Goal: Use online tool/utility: Use online tool/utility

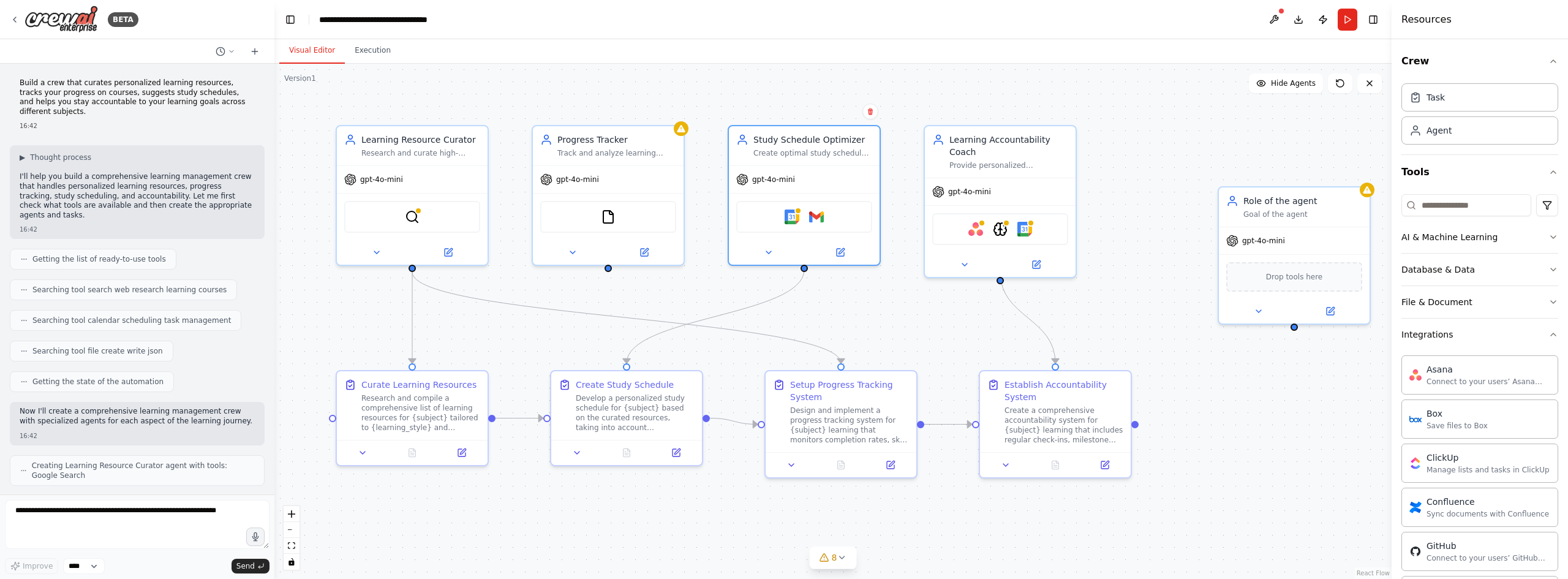
scroll to position [245, 0]
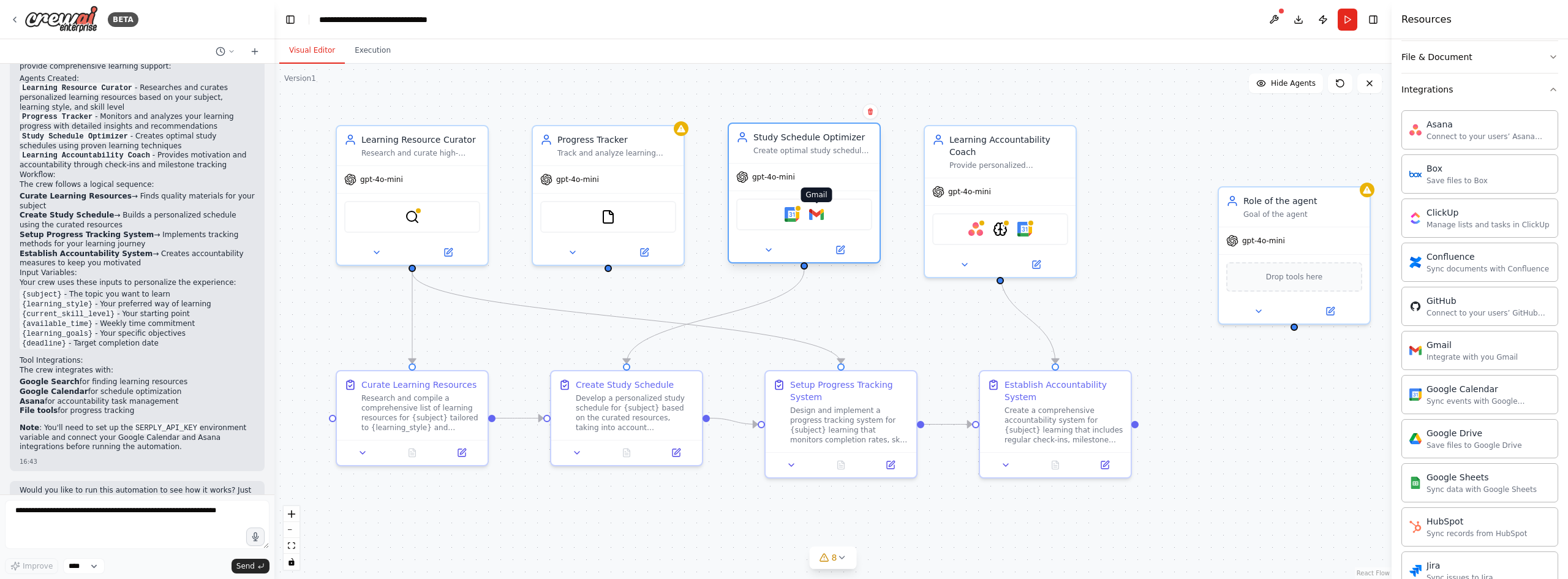
click at [813, 216] on img at bounding box center [817, 215] width 15 height 15
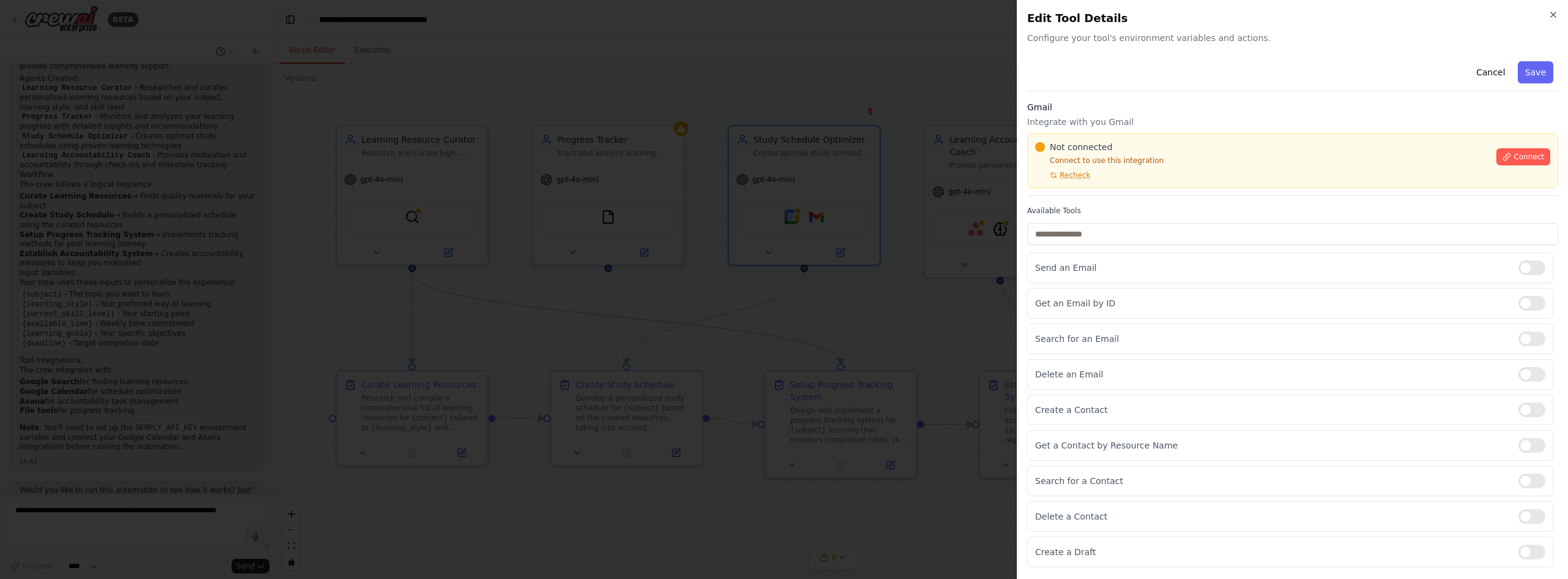
click at [952, 347] on div at bounding box center [784, 289] width 1568 height 579
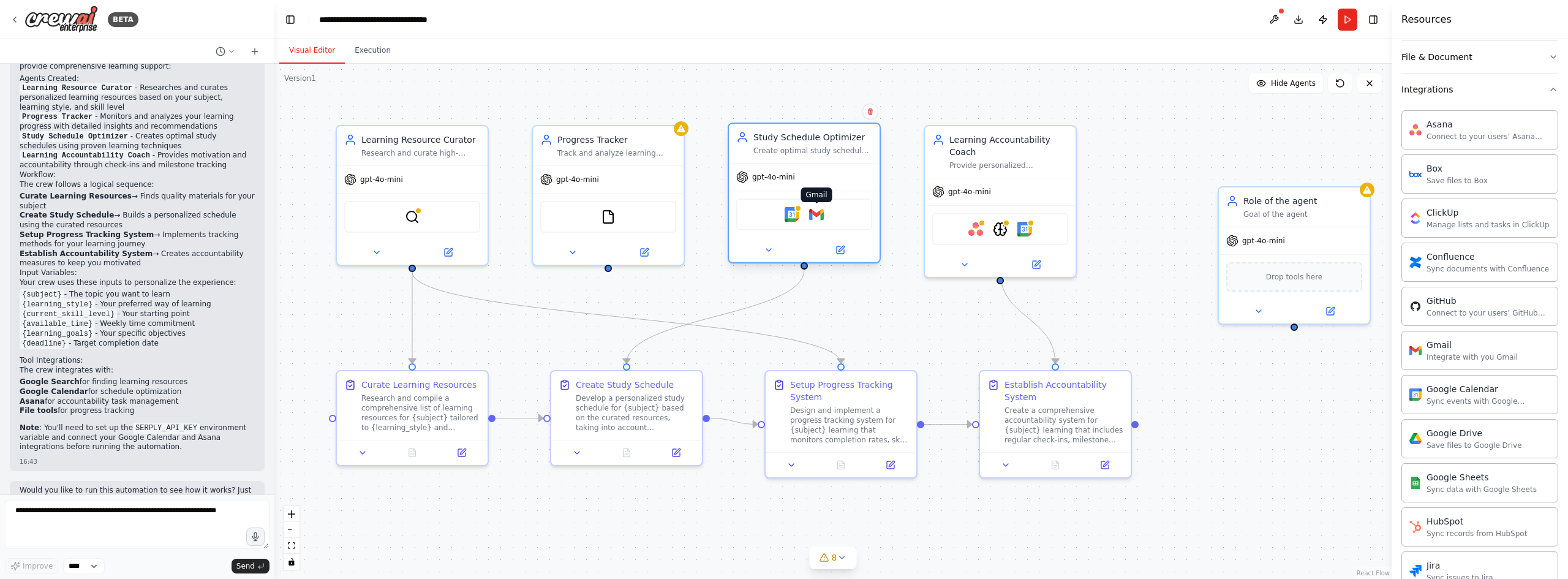
click at [823, 219] on img at bounding box center [817, 215] width 15 height 15
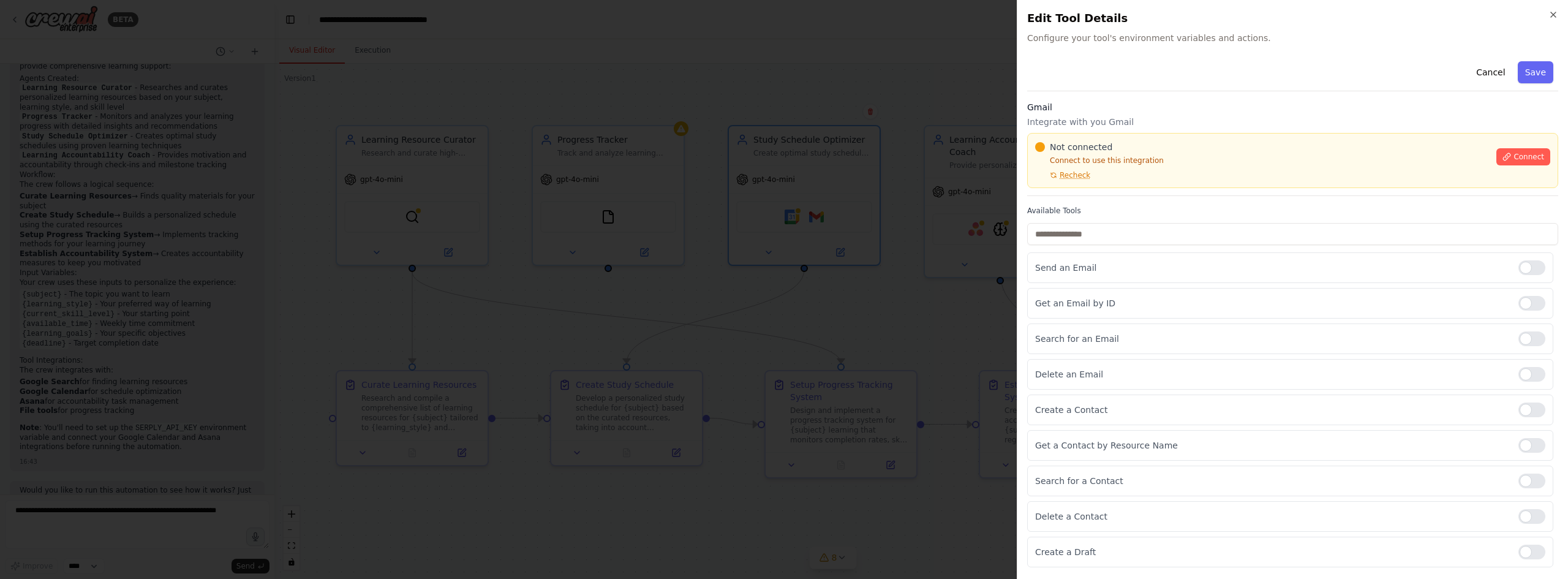
click at [875, 302] on div at bounding box center [784, 289] width 1568 height 579
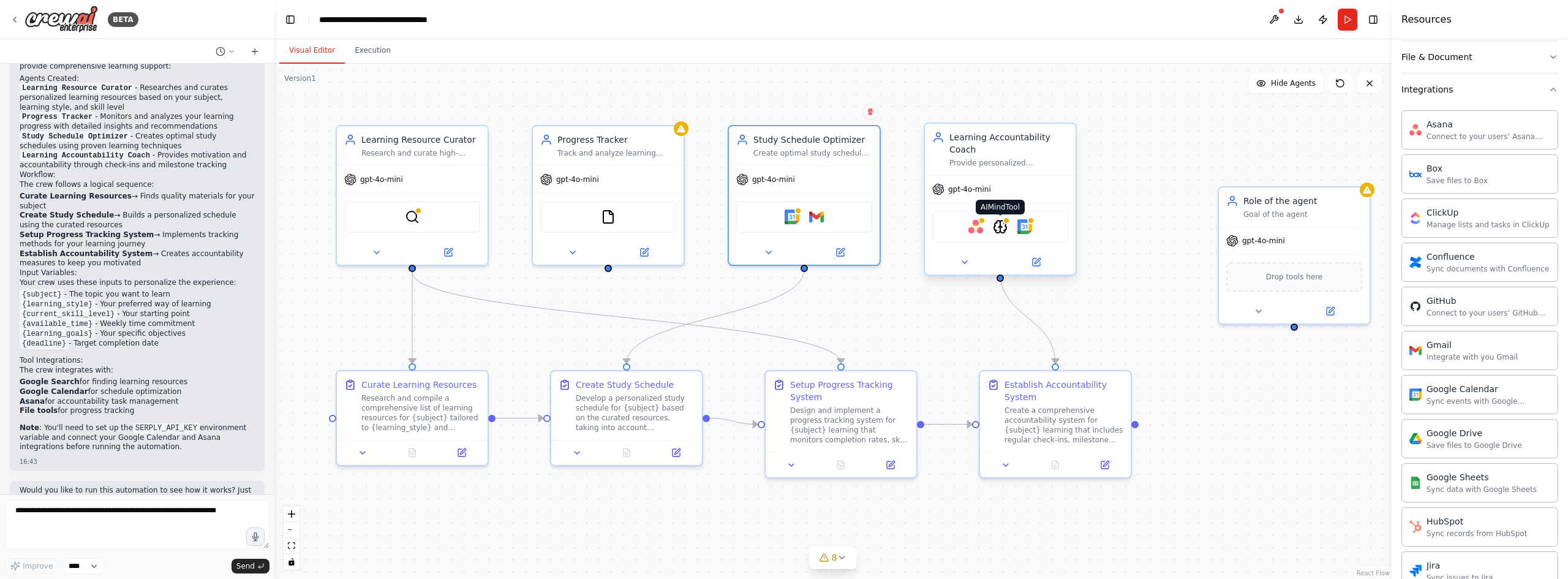
click at [1007, 220] on img at bounding box center [1000, 226] width 15 height 15
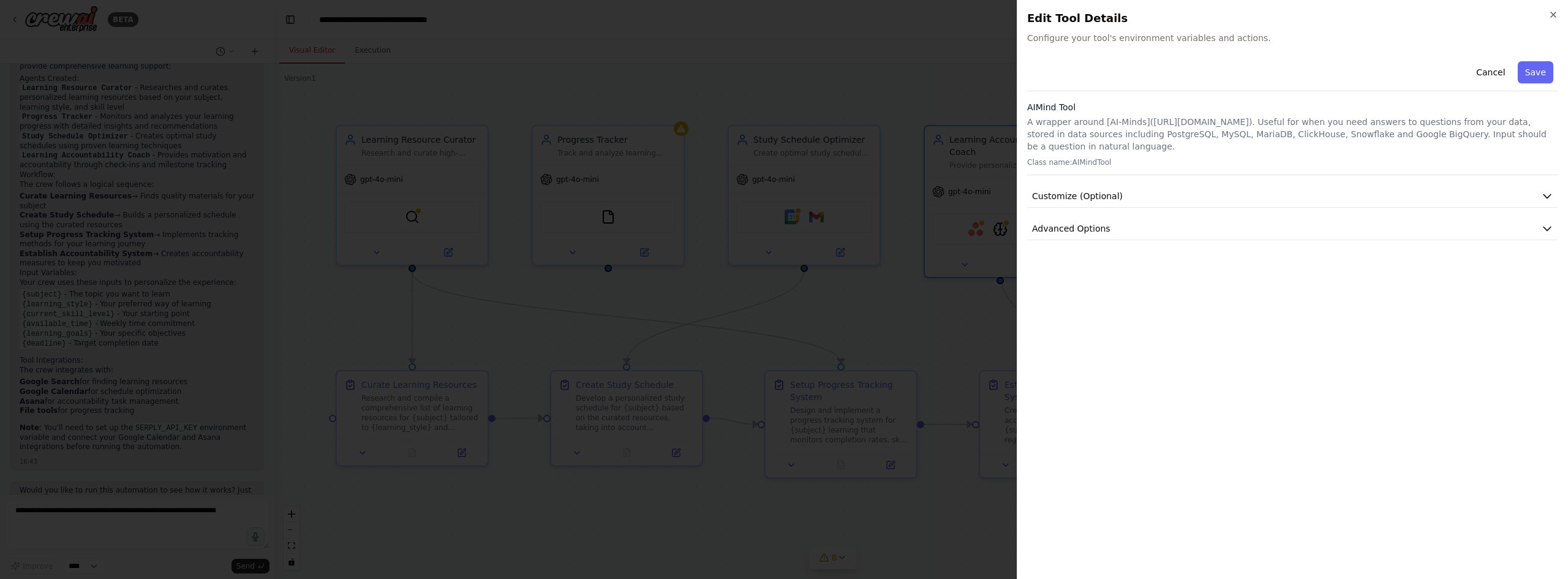
click at [950, 274] on div at bounding box center [784, 289] width 1568 height 579
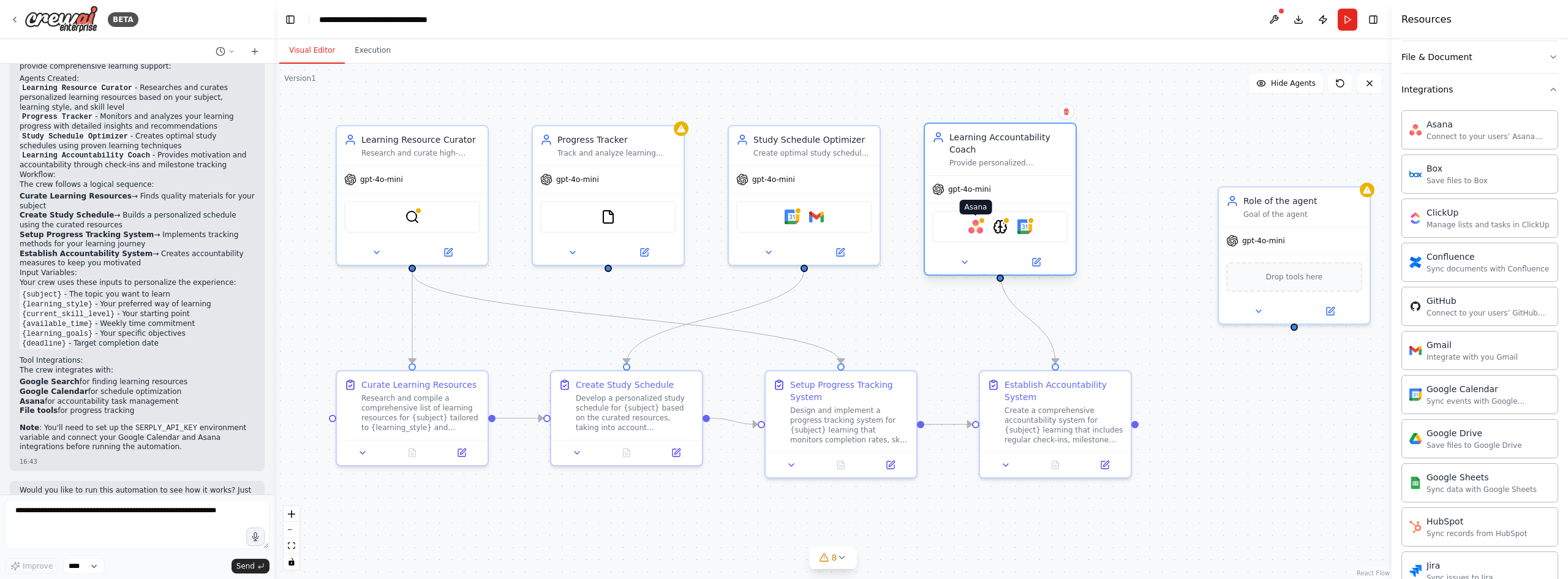
click at [975, 221] on img at bounding box center [976, 226] width 15 height 15
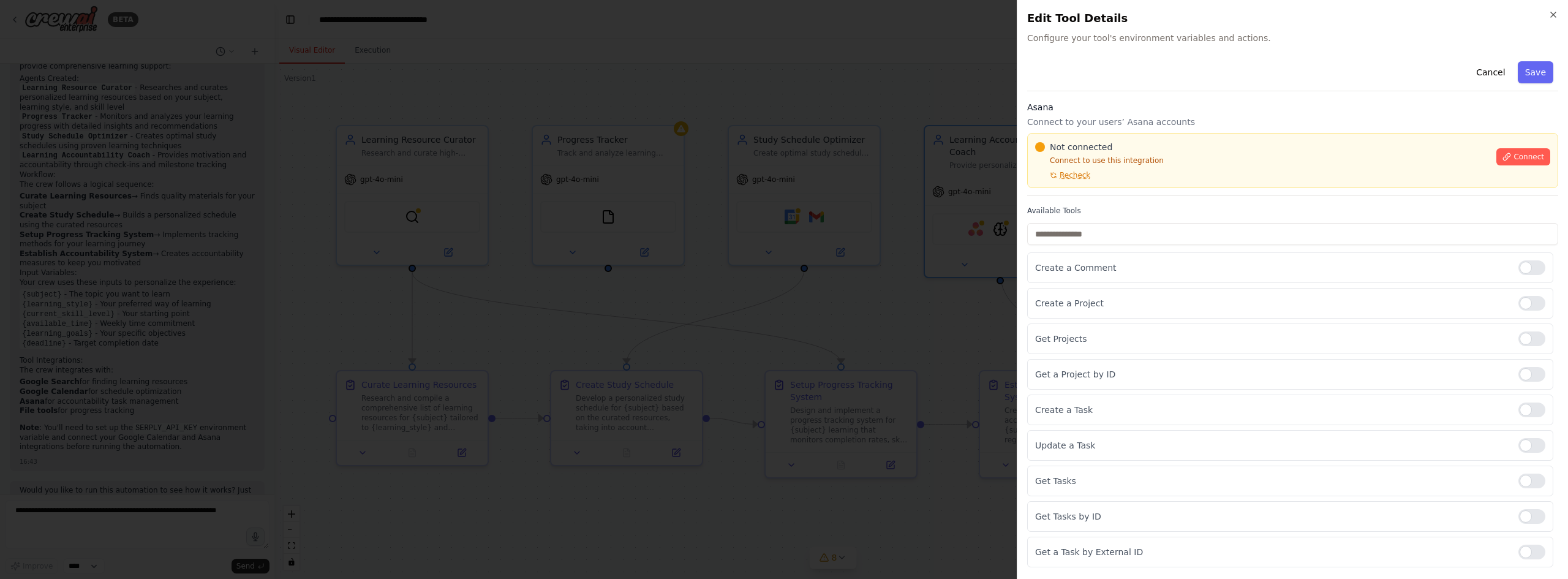
click at [930, 303] on div at bounding box center [784, 289] width 1568 height 579
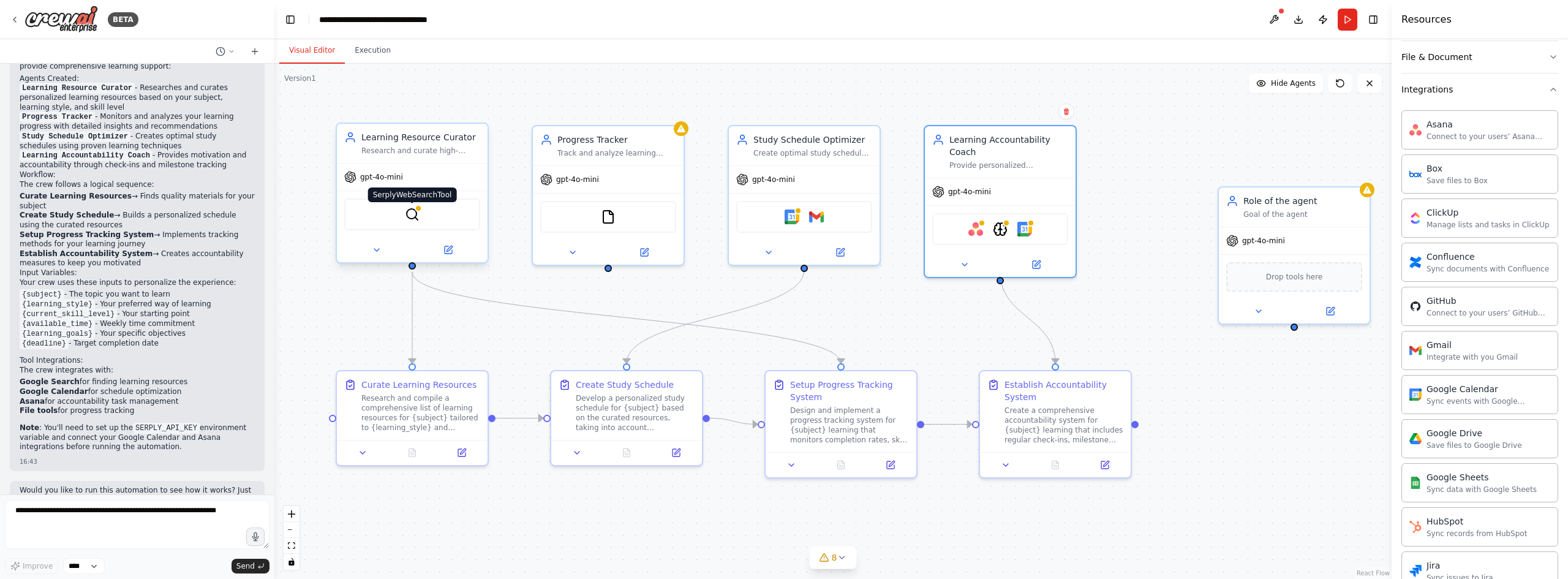
click at [405, 221] on img at bounding box center [412, 215] width 15 height 15
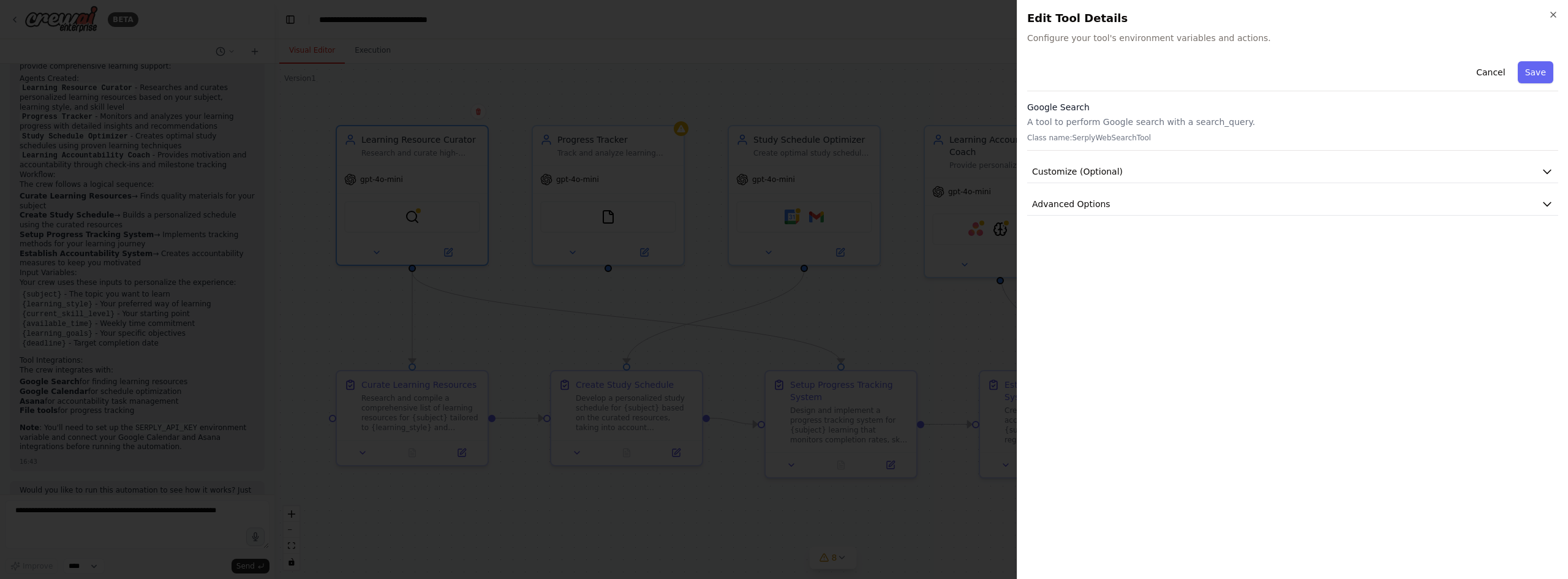
click at [903, 291] on div at bounding box center [784, 289] width 1568 height 579
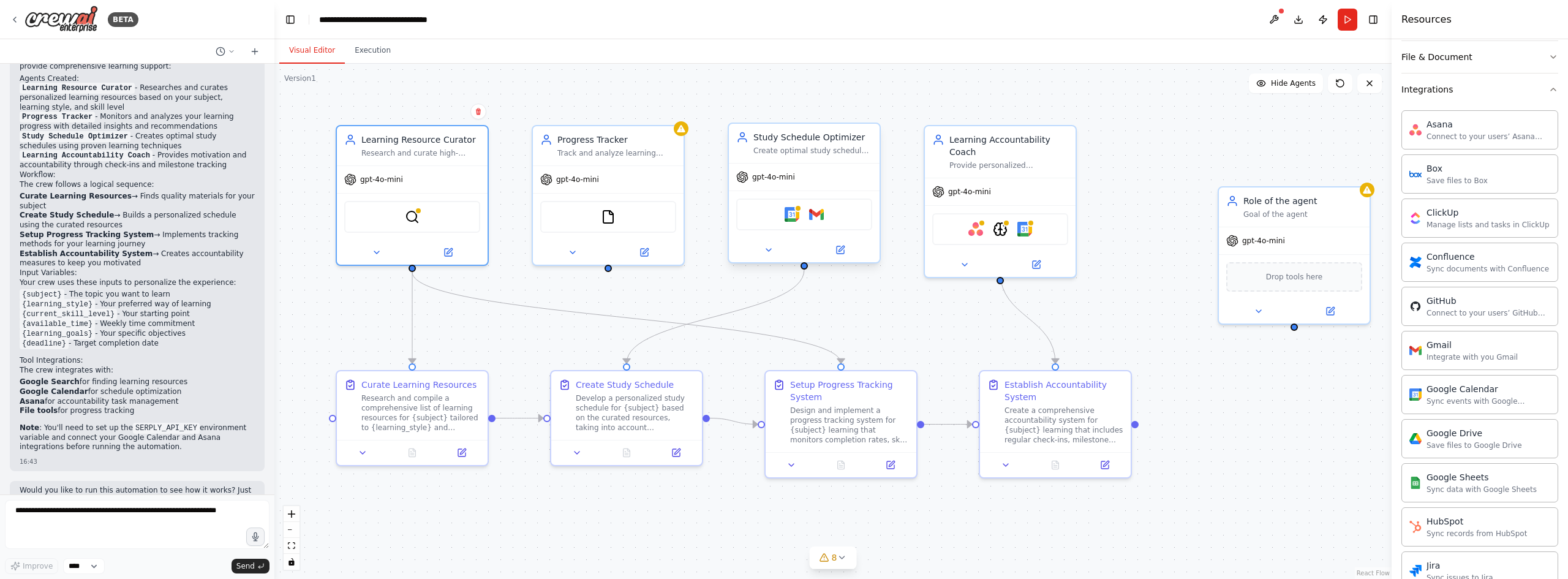
click at [823, 223] on div "Google Calendar Gmail" at bounding box center [804, 214] width 136 height 32
click at [820, 218] on img at bounding box center [817, 215] width 15 height 15
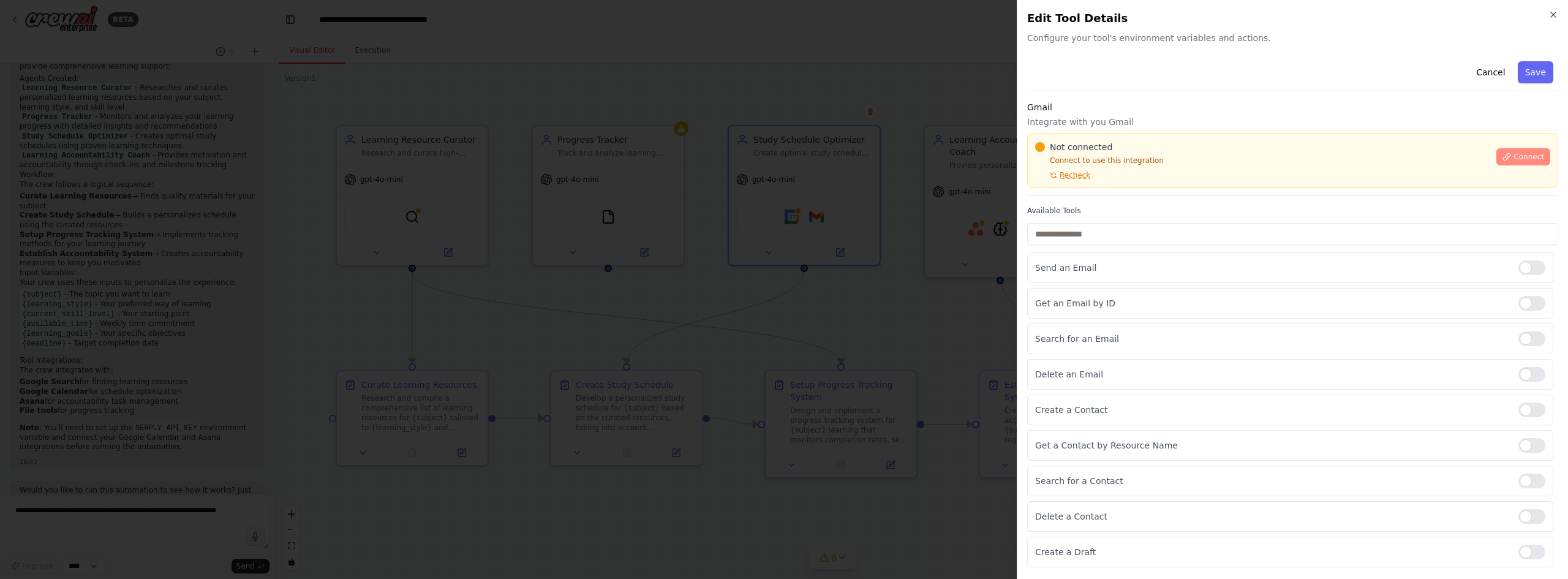
click at [1526, 155] on span "Connect" at bounding box center [1529, 156] width 31 height 10
click at [926, 190] on div at bounding box center [784, 289] width 1568 height 579
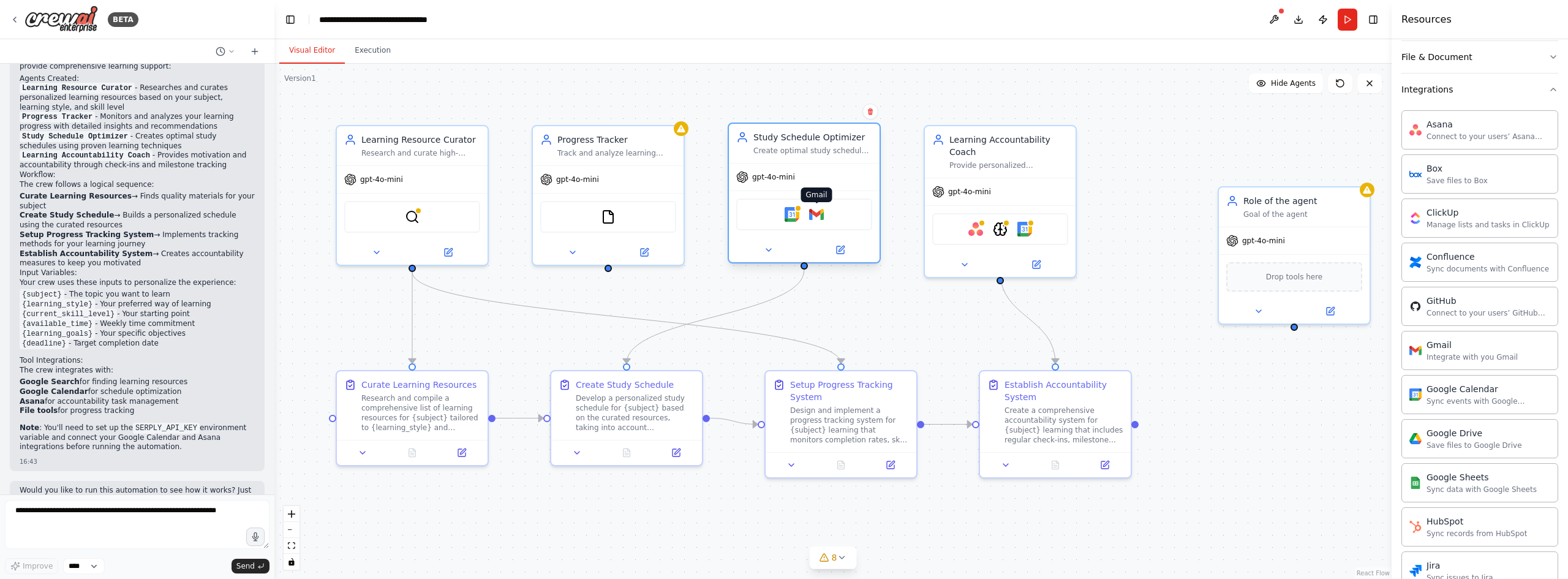
click at [819, 219] on img at bounding box center [817, 215] width 15 height 15
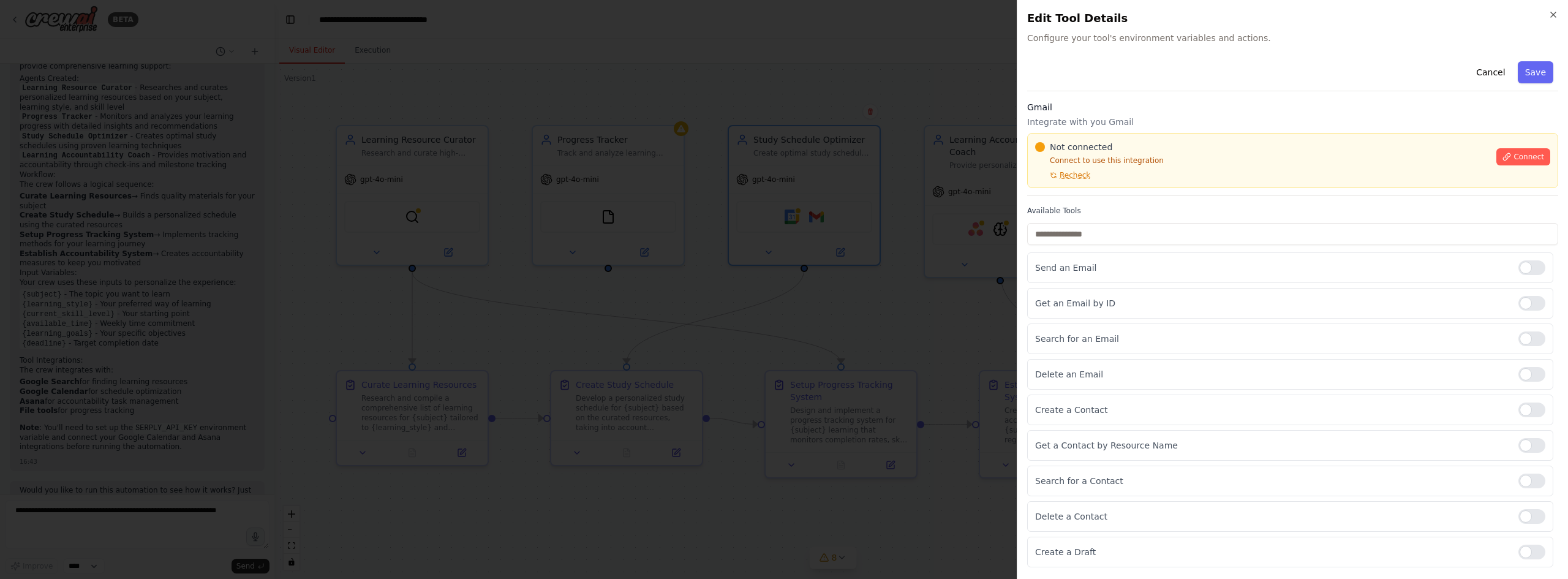
click at [1066, 209] on label "Available Tools" at bounding box center [1292, 210] width 531 height 10
click at [1076, 300] on p "Get an Email by ID" at bounding box center [1272, 303] width 473 height 13
copy p "Get an Email by ID"
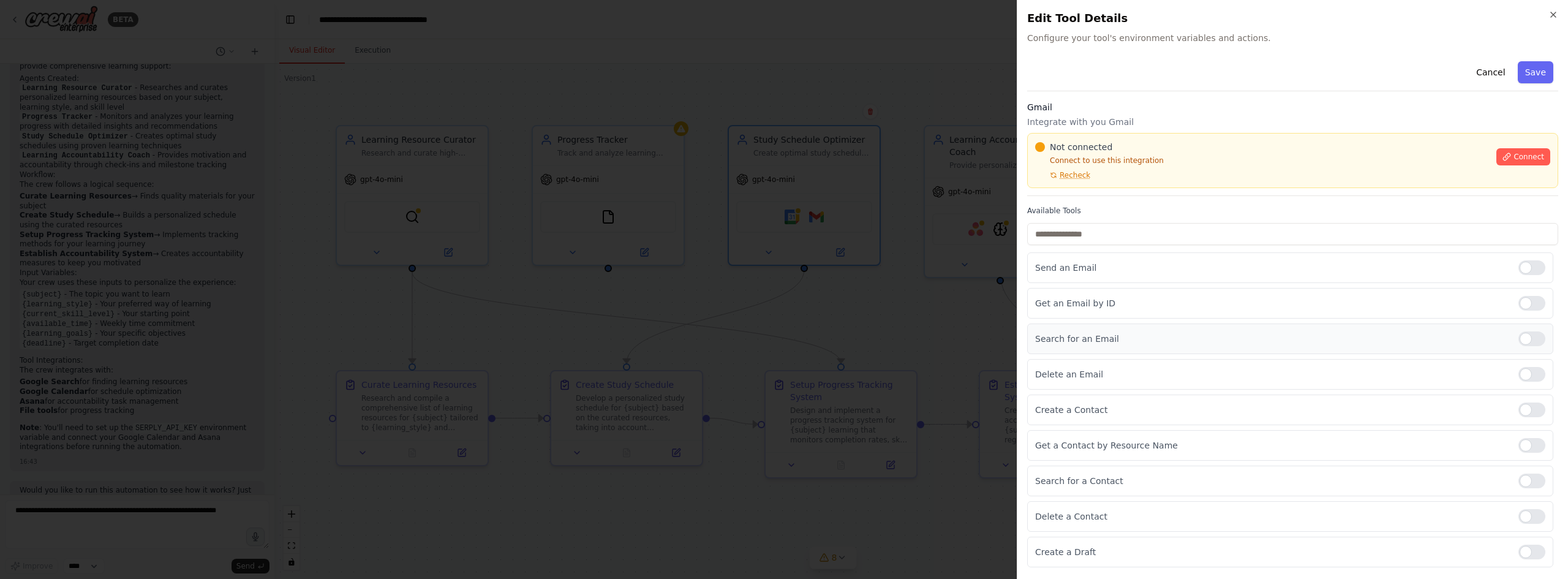
click at [1087, 336] on p "Search for an Email" at bounding box center [1272, 339] width 473 height 13
copy p "Search for an Email"
click at [1088, 367] on div "Delete an Email" at bounding box center [1290, 375] width 526 height 31
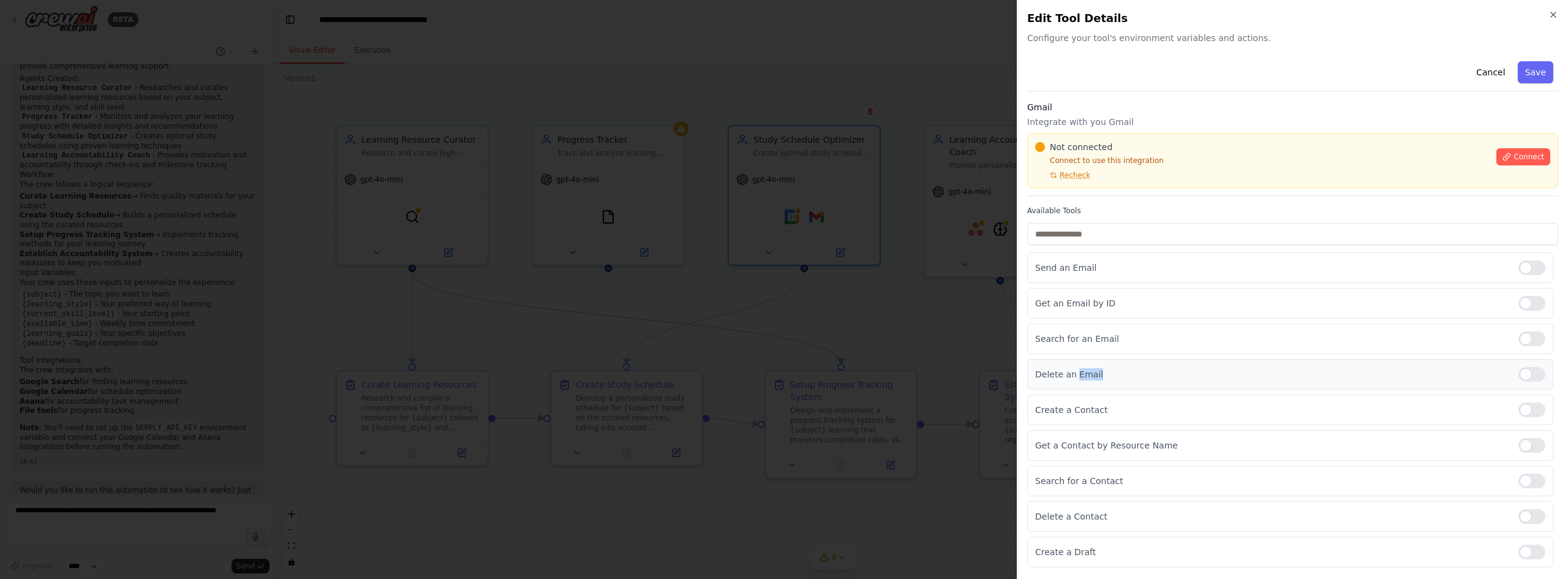
click at [1088, 367] on div "Delete an Email" at bounding box center [1290, 375] width 526 height 31
copy p "Delete an Email"
click at [1071, 403] on div "Create a Contact" at bounding box center [1290, 410] width 526 height 31
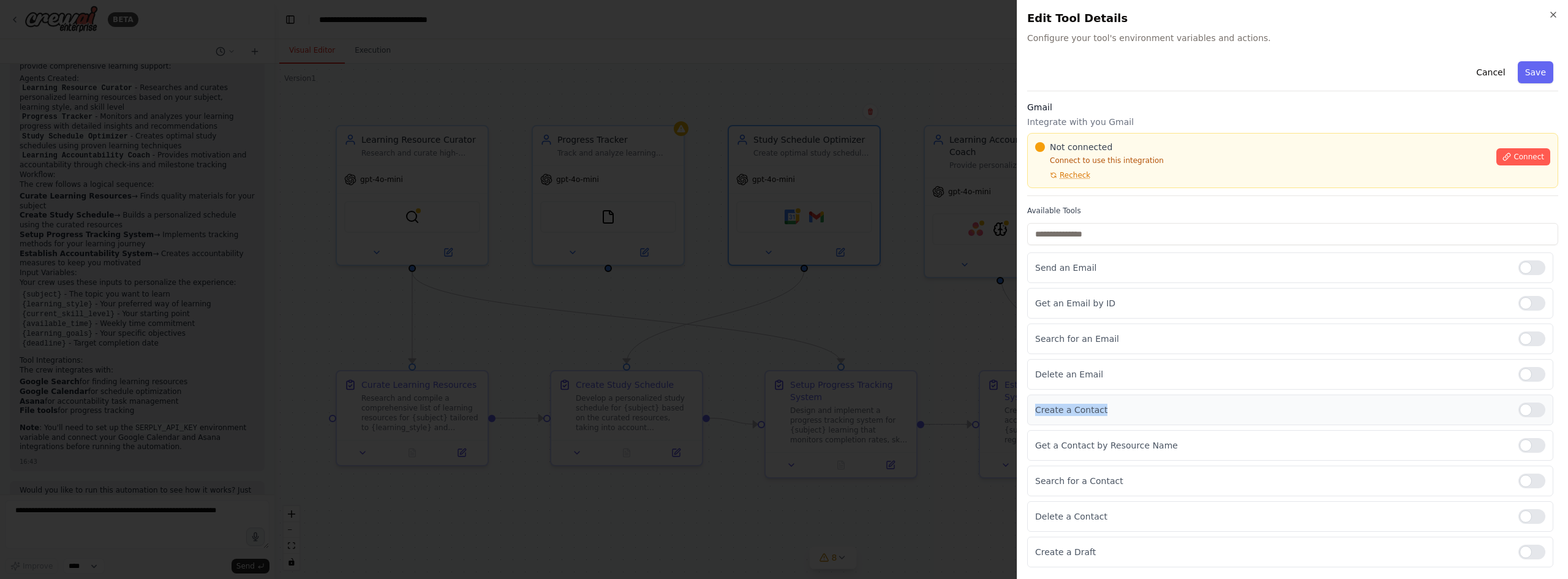
click at [1071, 403] on div "Create a Contact" at bounding box center [1290, 410] width 526 height 31
copy p "Create a Contact"
click at [1139, 447] on p "Get a Contact by Resource Name" at bounding box center [1272, 445] width 473 height 13
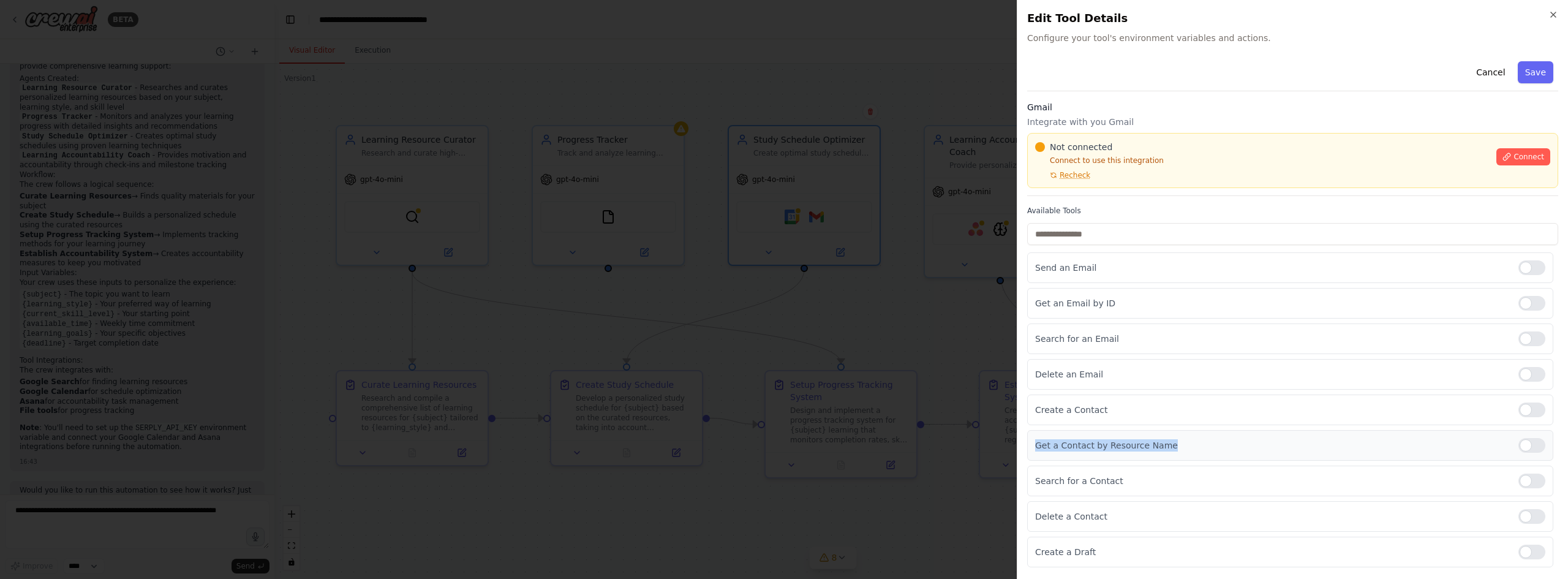
copy p "Get a Contact by Resource Name"
click at [1084, 479] on p "Search for a Contact" at bounding box center [1272, 481] width 473 height 13
copy p "Search for a Contact"
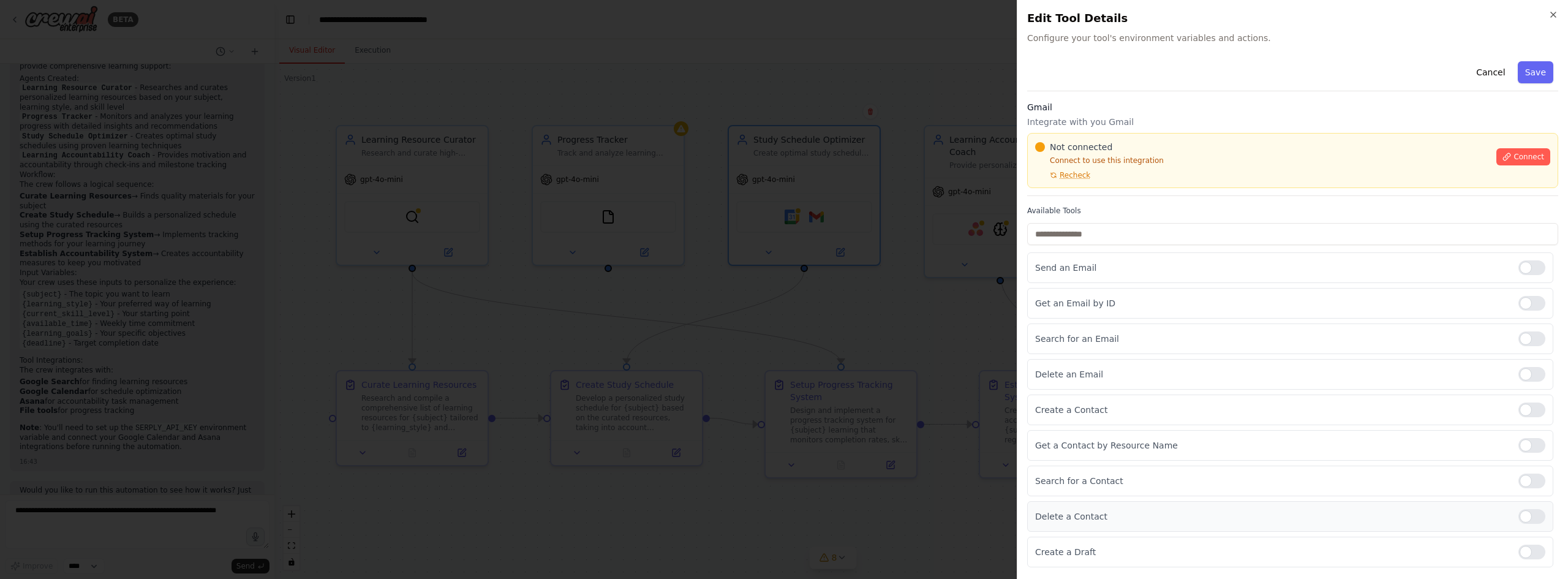
click at [1095, 513] on p "Delete a Contact" at bounding box center [1272, 516] width 473 height 13
copy p "Delete a Contact"
click at [1070, 550] on p "Create a Draft" at bounding box center [1272, 552] width 473 height 13
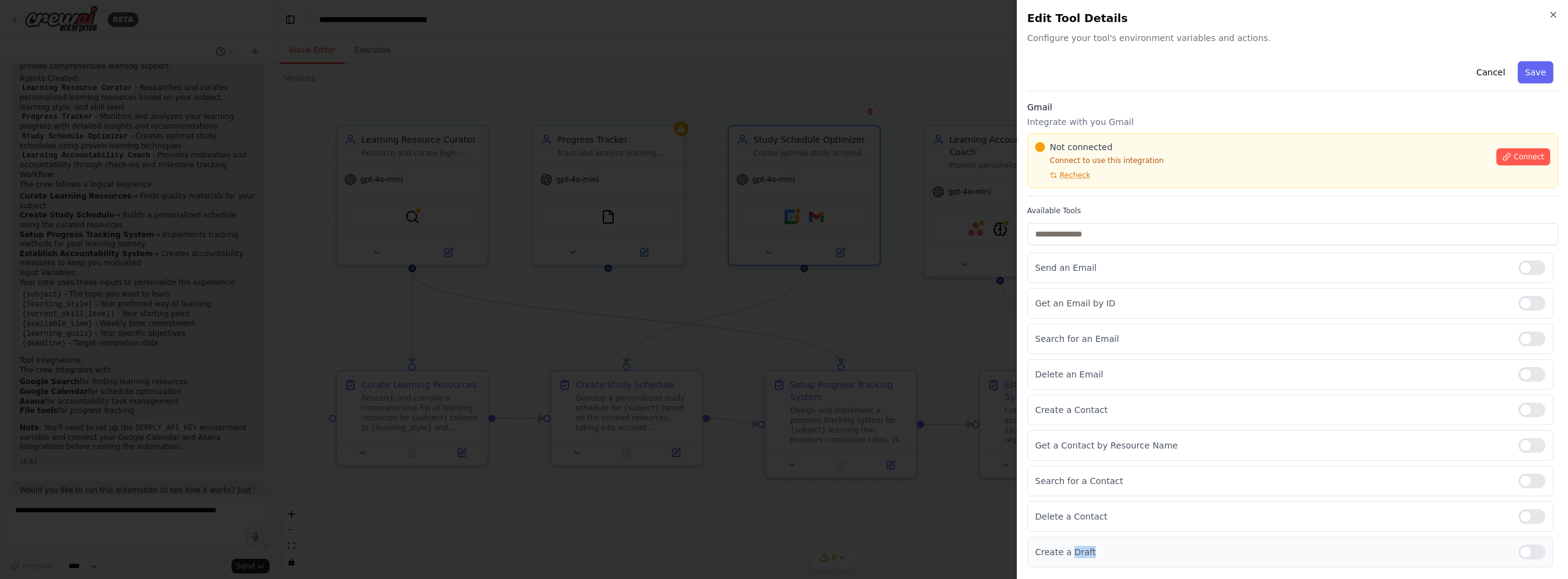
click at [1070, 550] on p "Create a Draft" at bounding box center [1272, 552] width 473 height 13
copy p "Create a Draft"
click at [1226, 89] on div "Cancel Save" at bounding box center [1292, 73] width 531 height 35
click at [1128, 163] on p "Connect to use this integration" at bounding box center [1262, 160] width 454 height 10
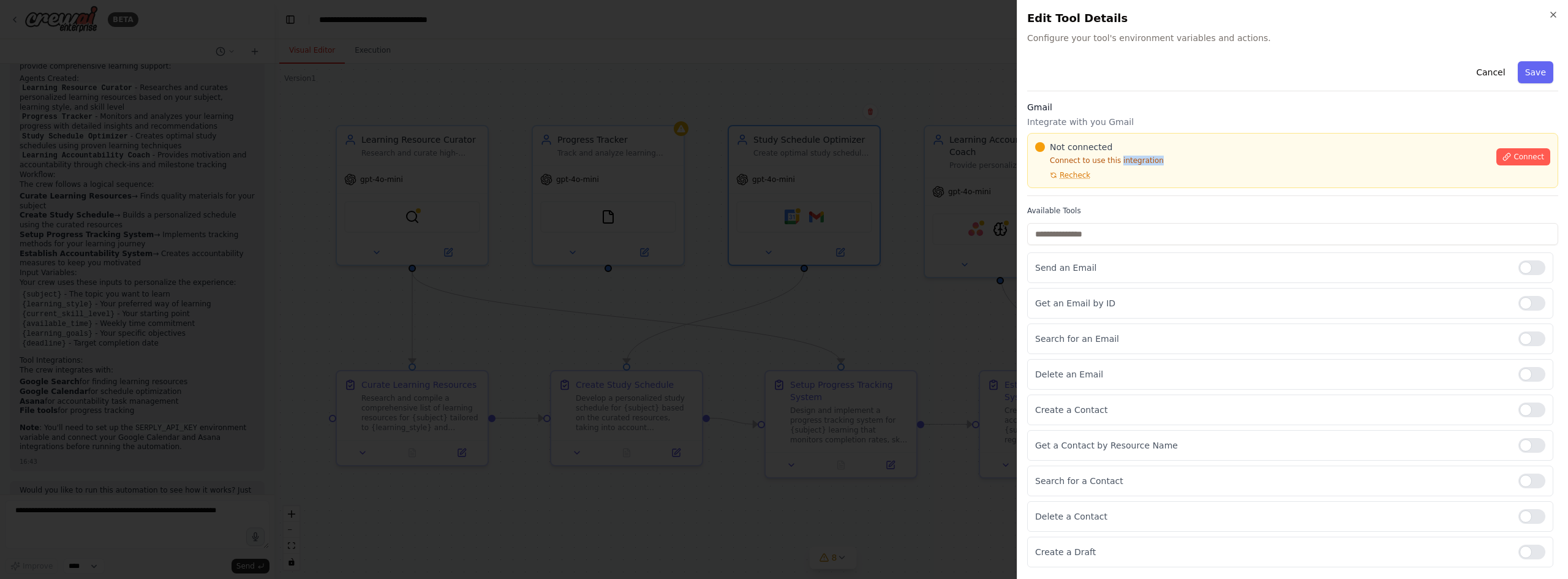
click at [1128, 163] on p "Connect to use this integration" at bounding box center [1262, 160] width 454 height 10
copy div "Connect to use this integration"
click at [901, 392] on div at bounding box center [784, 289] width 1568 height 579
